Goal: Ask a question

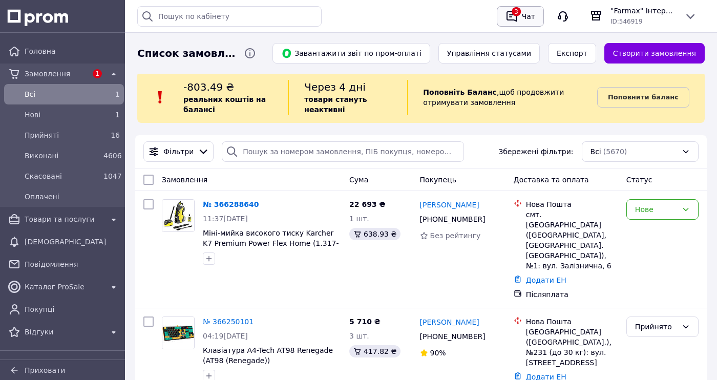
click at [525, 20] on div "Чат" at bounding box center [528, 16] width 17 height 15
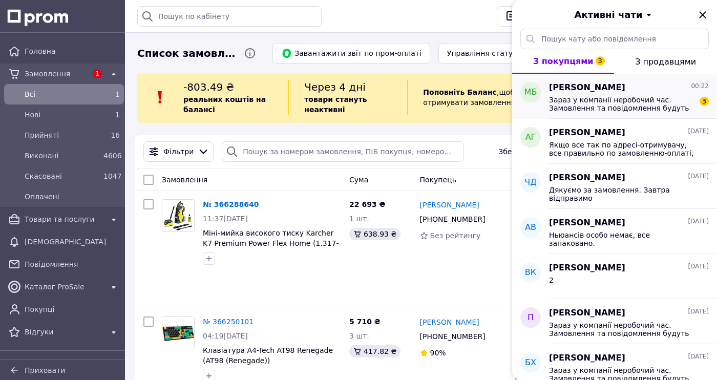
click at [577, 94] on div "Зараз у компанії неробочий час. Замовлення та повідомлення будуть оброблені з 1…" at bounding box center [629, 103] width 160 height 18
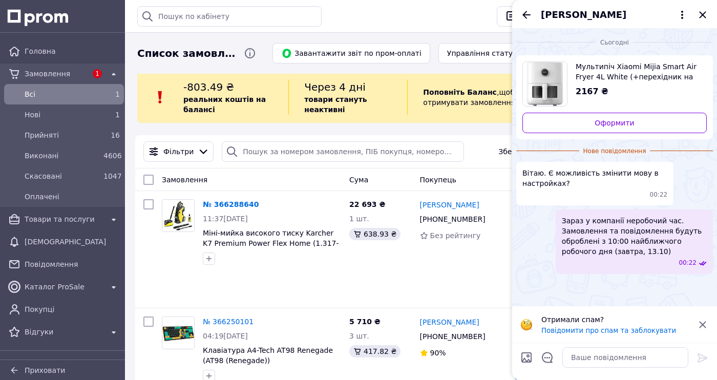
click at [625, 68] on span "Мультипіч Xiaomi Mijia Smart Air Fryer 4L White (+перехідник на EU вилку) (MAF0…" at bounding box center [637, 71] width 123 height 20
click at [576, 350] on textarea at bounding box center [626, 357] width 126 height 20
type textarea "[PERSON_NAME]"
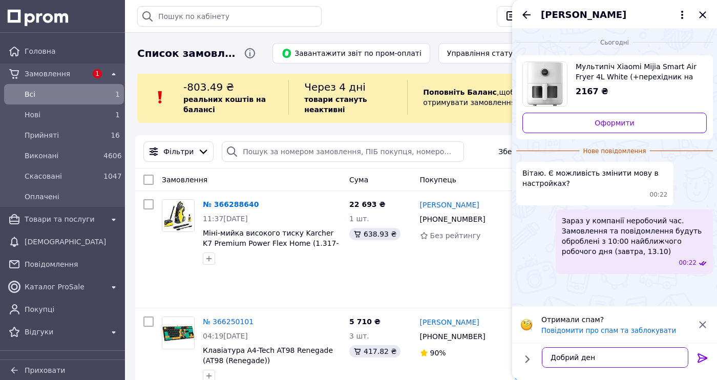
type textarea "Добрий день"
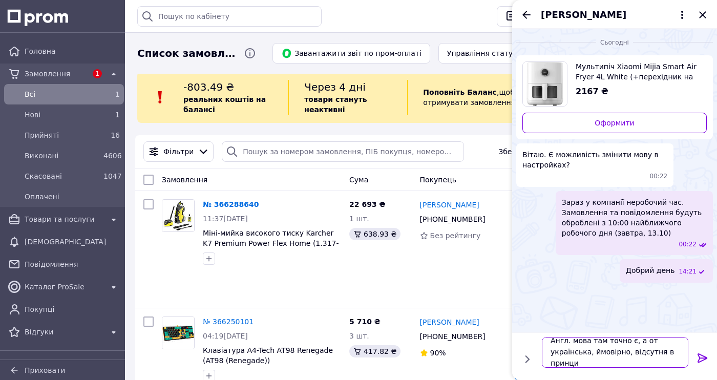
scroll to position [1, 0]
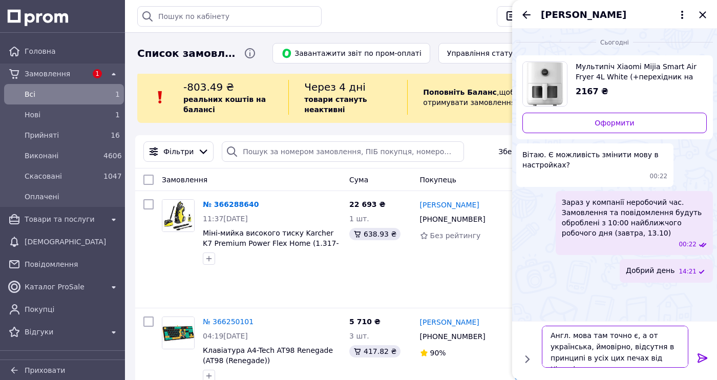
type textarea "Англ. мова там точно є, а от українська, ймовірно, відсутня в принципі в усіх ц…"
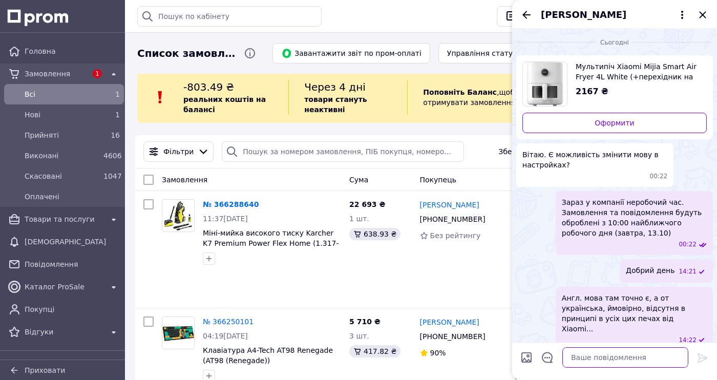
scroll to position [2, 0]
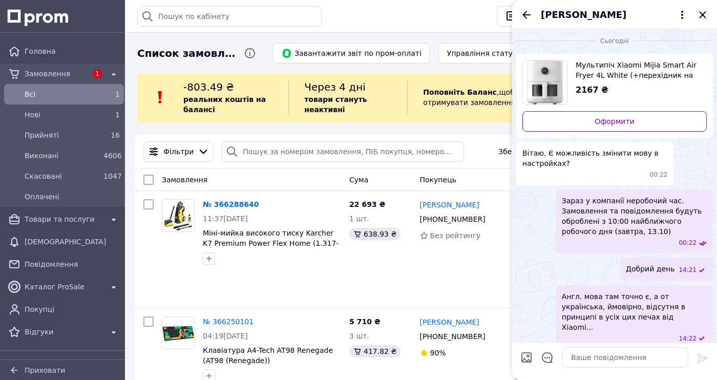
click at [704, 12] on icon "Закрити" at bounding box center [703, 15] width 12 height 12
